Goal: Information Seeking & Learning: Learn about a topic

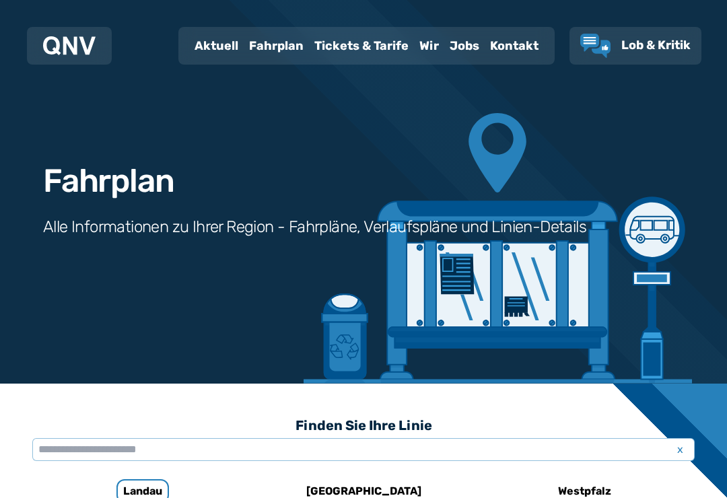
click at [262, 38] on div "Fahrplan" at bounding box center [276, 45] width 65 height 35
click at [274, 57] on div "Fahrplan" at bounding box center [276, 45] width 65 height 35
click at [298, 52] on div "Fahrplan" at bounding box center [276, 45] width 65 height 35
click at [280, 46] on div "Fahrplan" at bounding box center [276, 45] width 65 height 35
click at [287, 39] on div "Fahrplan" at bounding box center [276, 45] width 65 height 35
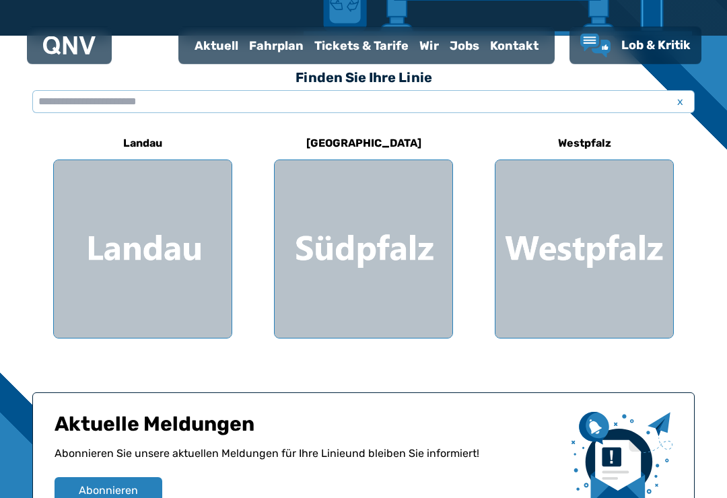
scroll to position [335, 0]
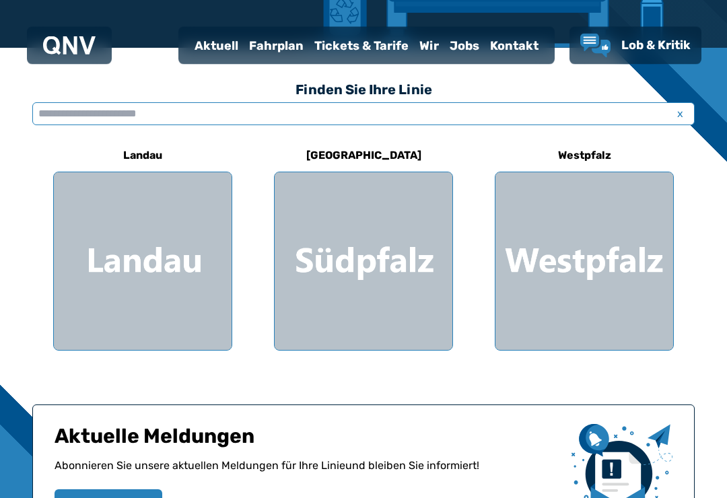
click at [557, 104] on input "text" at bounding box center [363, 114] width 662 height 23
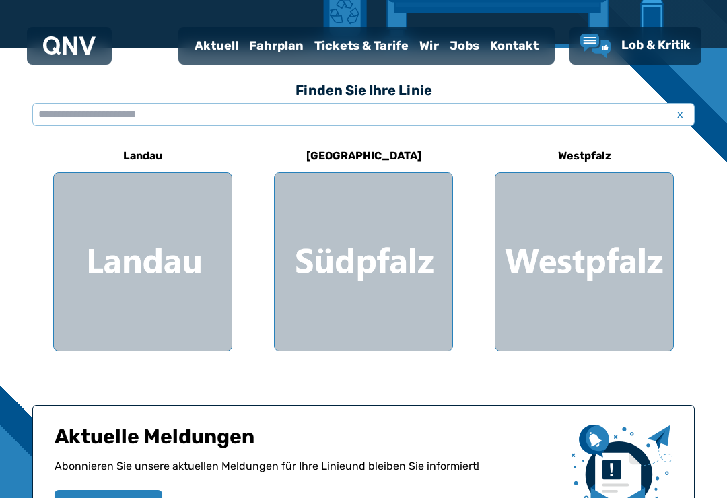
click at [280, 45] on div "Fahrplan" at bounding box center [276, 45] width 65 height 35
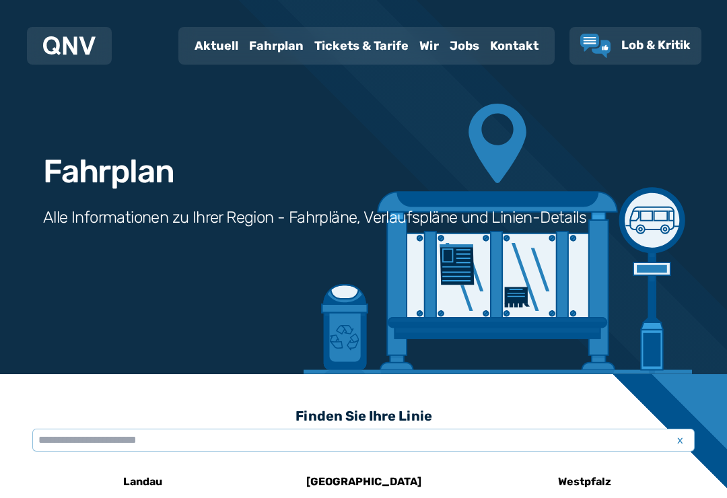
scroll to position [13, 0]
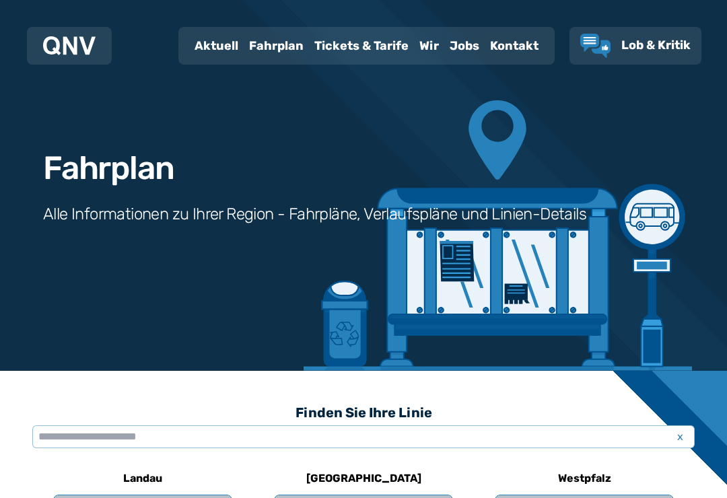
click at [283, 52] on div "Fahrplan" at bounding box center [276, 45] width 65 height 35
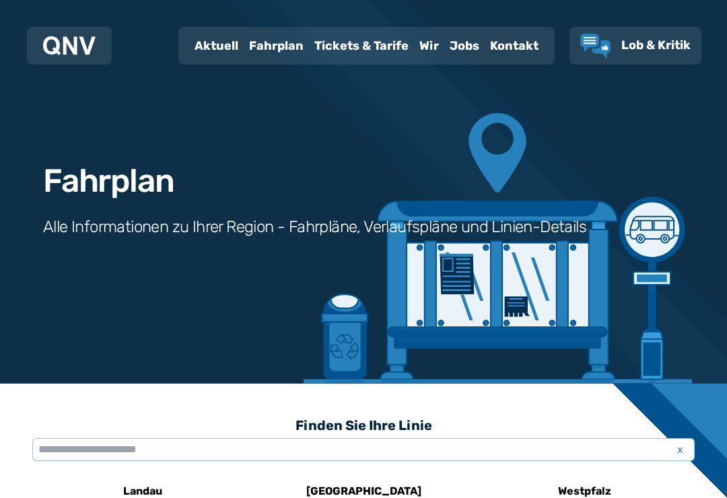
click at [287, 50] on div "Fahrplan" at bounding box center [276, 45] width 65 height 35
click at [293, 52] on div "Fahrplan" at bounding box center [276, 45] width 65 height 35
click at [287, 61] on div "Fahrplan" at bounding box center [276, 45] width 65 height 35
click at [287, 45] on div "Fahrplan" at bounding box center [276, 45] width 65 height 35
click at [296, 59] on div "Fahrplan" at bounding box center [276, 45] width 65 height 35
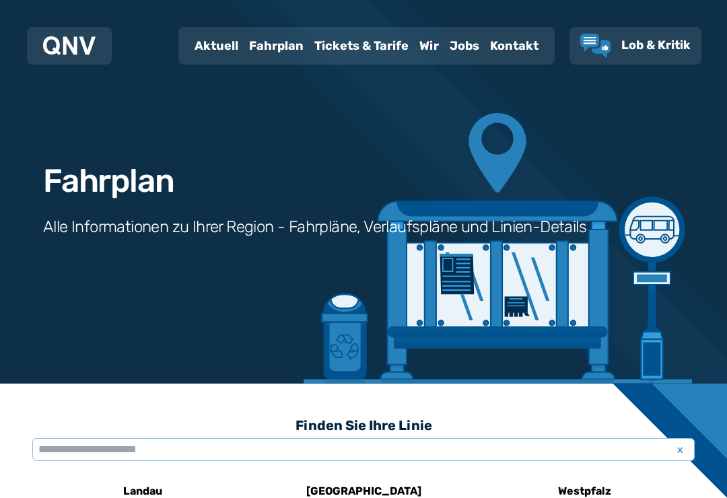
click at [296, 49] on div "Fahrplan" at bounding box center [276, 45] width 65 height 35
click at [294, 55] on div "Fahrplan" at bounding box center [276, 45] width 65 height 35
click at [297, 55] on div "Fahrplan" at bounding box center [276, 45] width 65 height 35
click at [296, 59] on div "Fahrplan" at bounding box center [276, 45] width 65 height 35
click at [299, 58] on div "Fahrplan" at bounding box center [276, 45] width 65 height 35
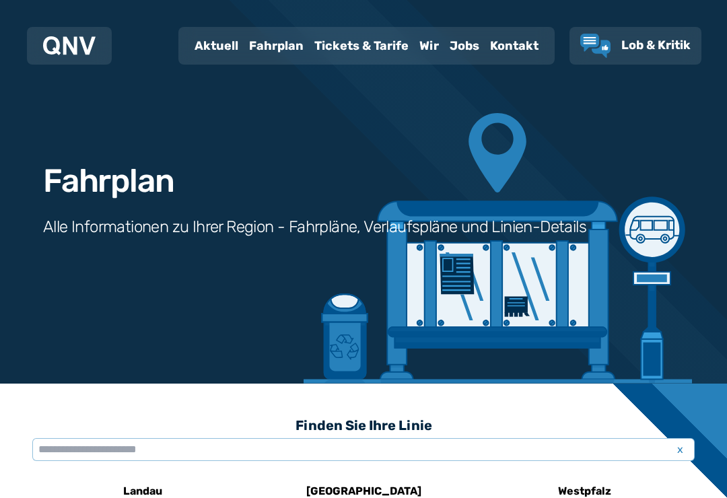
click at [301, 54] on div "Fahrplan" at bounding box center [276, 45] width 65 height 35
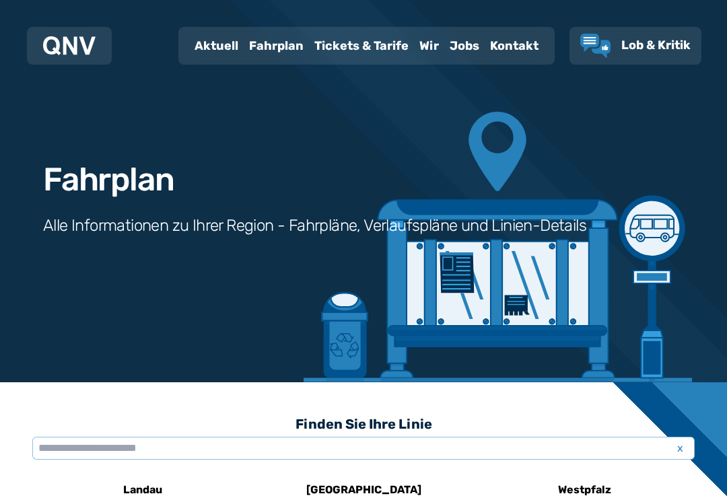
click at [336, 43] on div "Tickets & Tarife" at bounding box center [361, 45] width 105 height 35
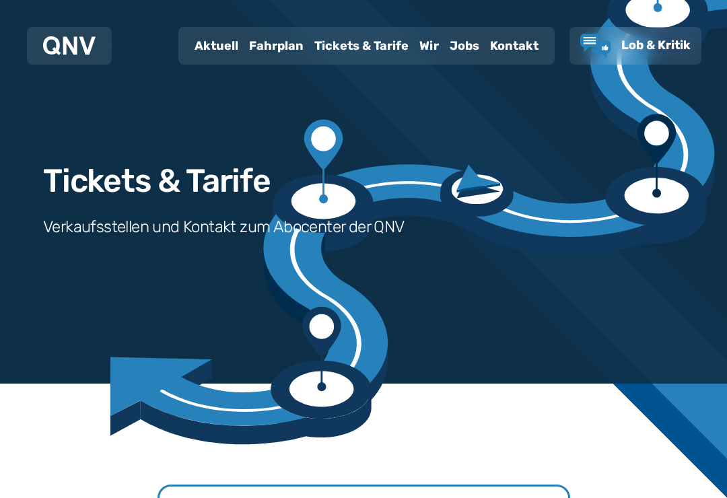
click at [444, 47] on div "Jobs" at bounding box center [464, 45] width 40 height 35
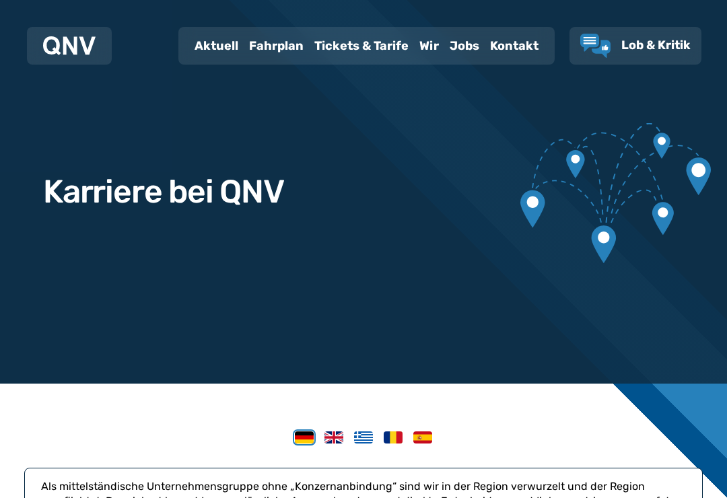
click at [294, 47] on div "Fahrplan" at bounding box center [276, 45] width 65 height 35
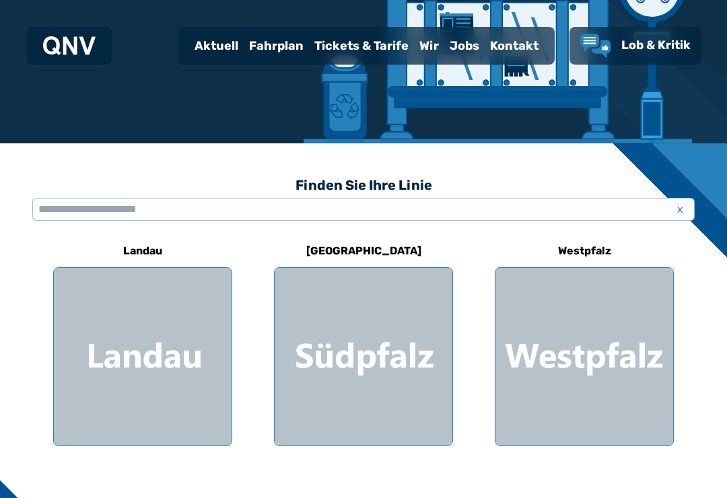
scroll to position [277, 0]
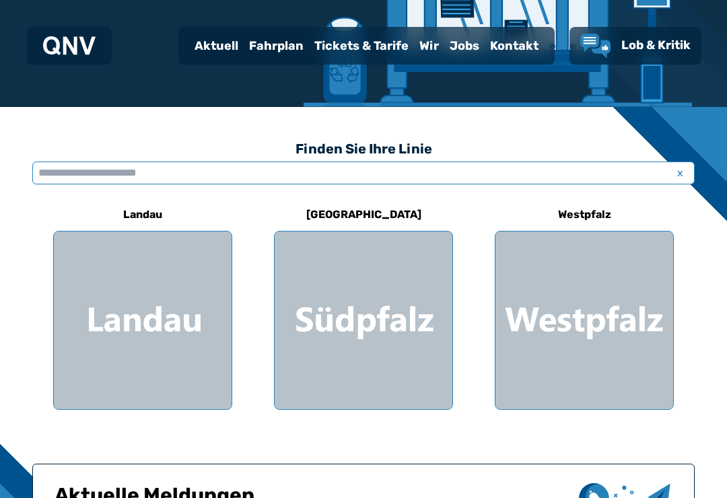
click at [450, 169] on input "text" at bounding box center [363, 173] width 662 height 23
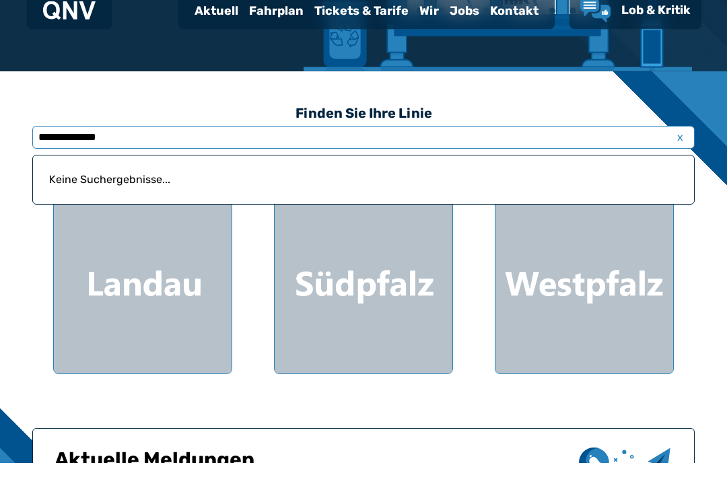
type input "**********"
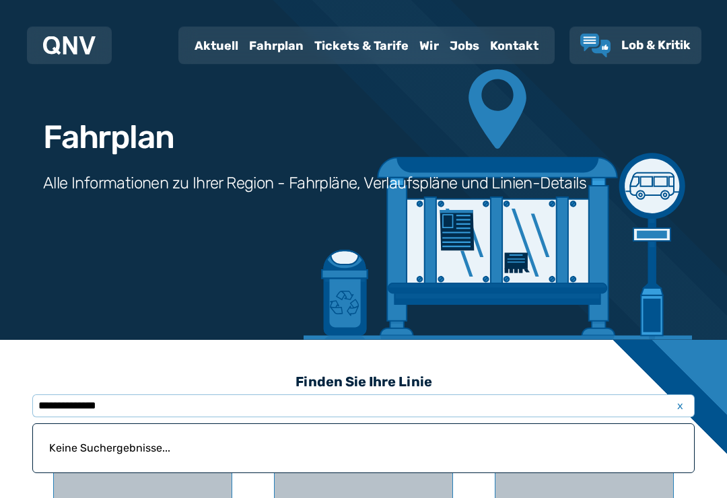
scroll to position [0, 0]
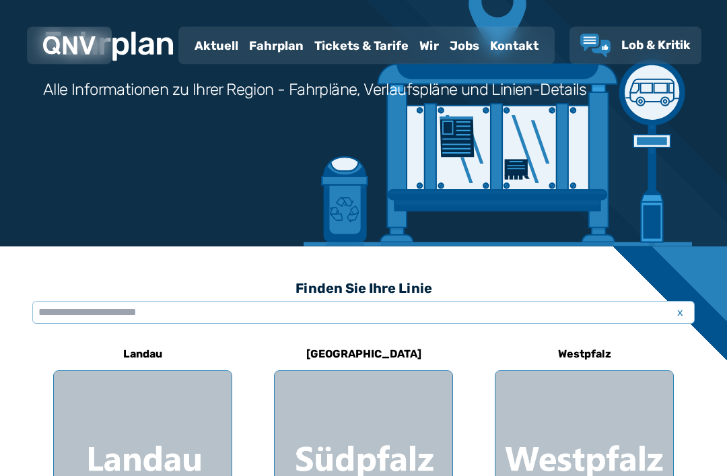
scroll to position [150, 0]
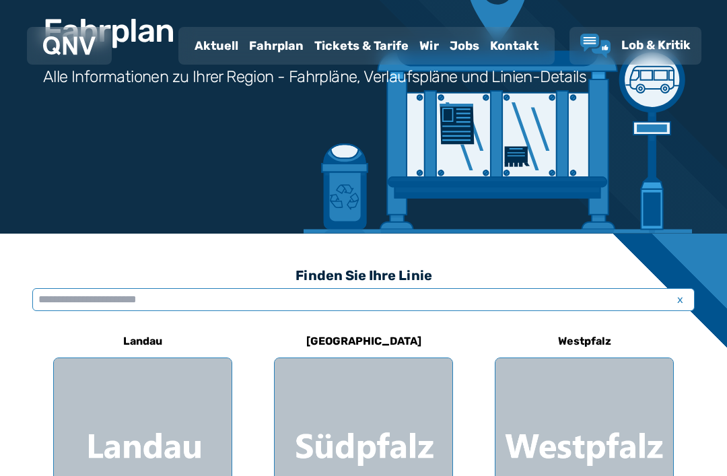
click at [677, 289] on input "text" at bounding box center [363, 299] width 662 height 23
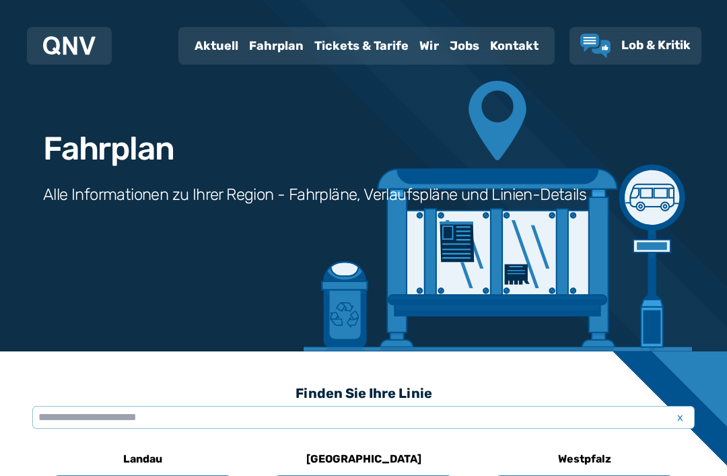
scroll to position [0, 0]
